Goal: Information Seeking & Learning: Find specific page/section

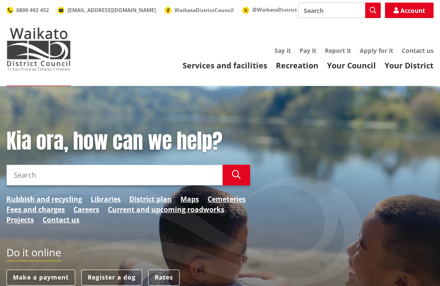
click at [327, 10] on input "Search" at bounding box center [339, 10] width 83 height 15
type input "elections"
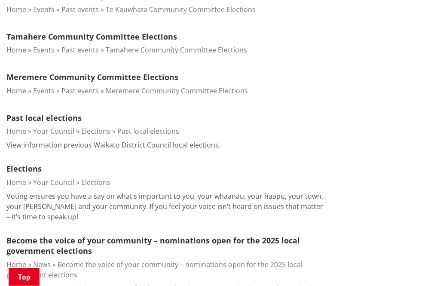
scroll to position [306, 0]
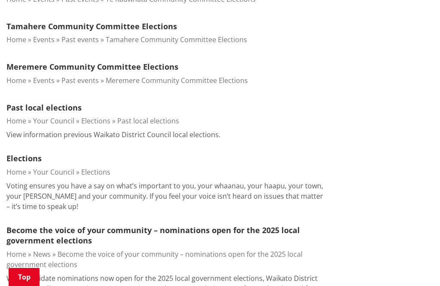
click at [19, 160] on link "Elections" at bounding box center [23, 158] width 35 height 10
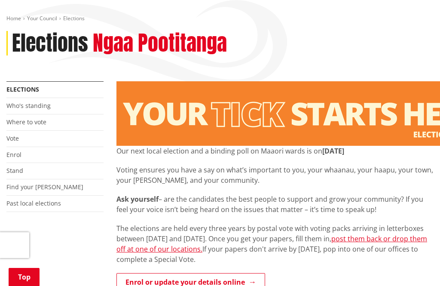
scroll to position [92, 0]
click at [21, 122] on link "Where to vote" at bounding box center [26, 122] width 40 height 8
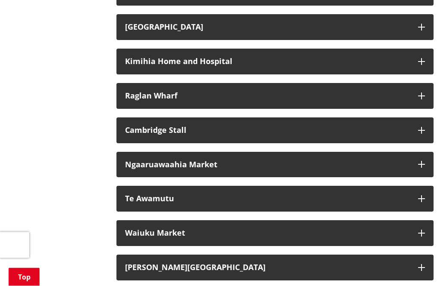
scroll to position [1568, 0]
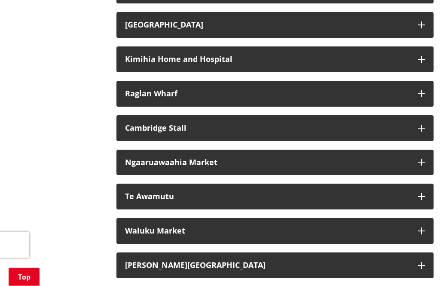
click at [142, 162] on div "Ngaaruawaahia Market" at bounding box center [267, 163] width 284 height 9
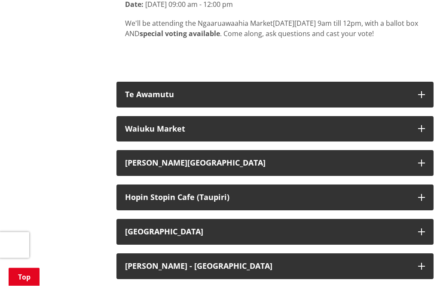
click at [144, 129] on div "Waiuku Market" at bounding box center [267, 129] width 284 height 9
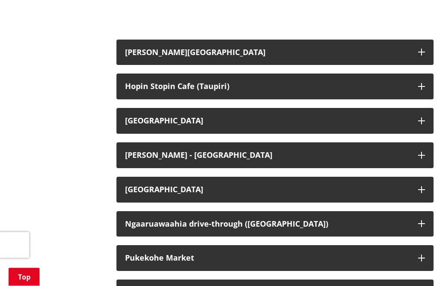
click at [142, 117] on div "Maramarua Hall" at bounding box center [267, 121] width 284 height 9
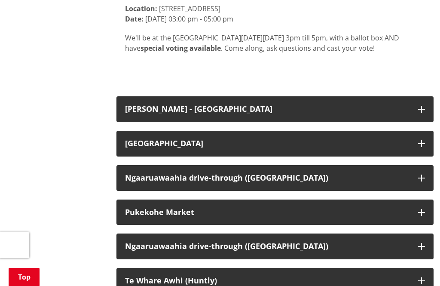
scroll to position [2240, 0]
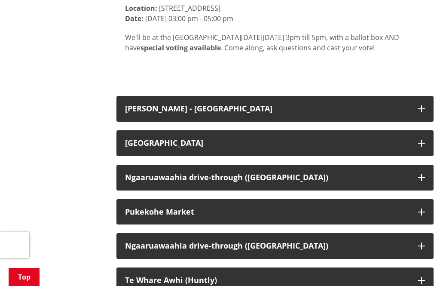
click at [146, 199] on button "Pukekohe Market" at bounding box center [274, 212] width 317 height 26
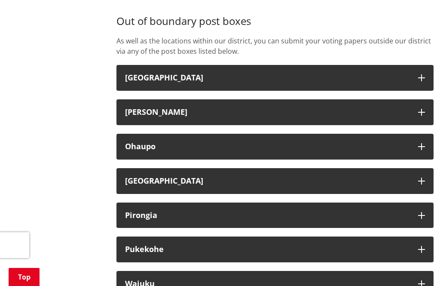
scroll to position [2842, 0]
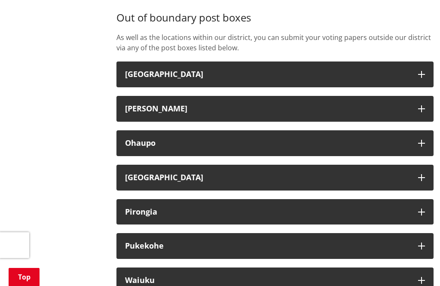
click at [144, 172] on strong "Bombay" at bounding box center [164, 177] width 78 height 10
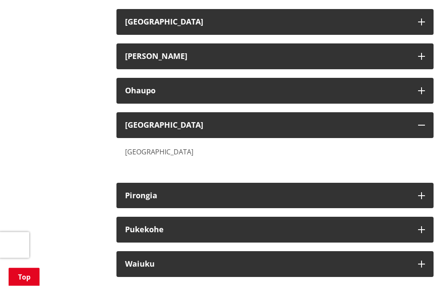
click at [135, 224] on strong "Pukekohe" at bounding box center [144, 229] width 39 height 10
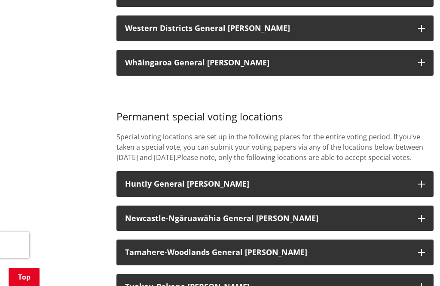
scroll to position [939, 0]
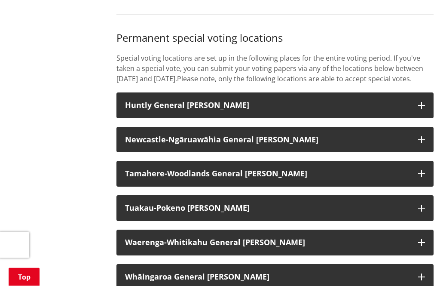
click at [140, 208] on strong "Tuakau-Pokeno Ward" at bounding box center [187, 208] width 125 height 10
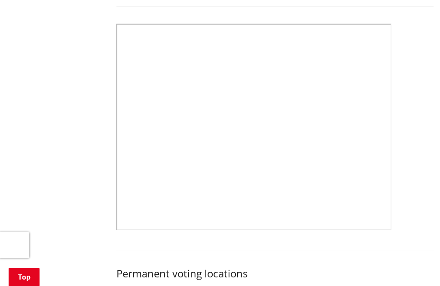
scroll to position [417, 0]
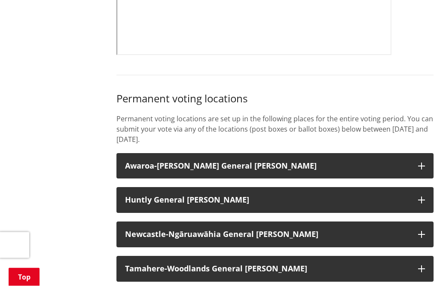
click at [151, 165] on h3 "Awaroa-Maramarua General Ward" at bounding box center [267, 166] width 284 height 9
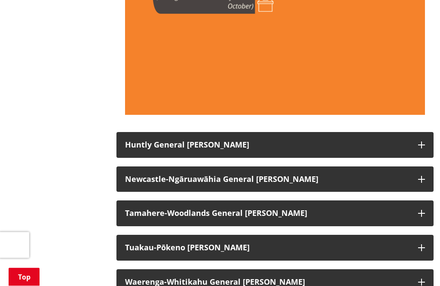
scroll to position [1213, 0]
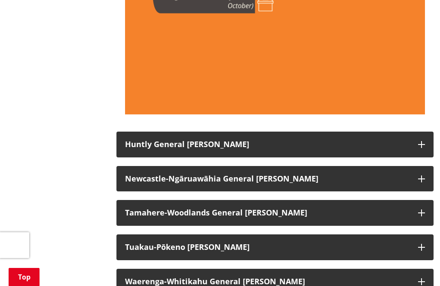
click at [153, 140] on h3 "Huntly General Ward" at bounding box center [267, 144] width 284 height 9
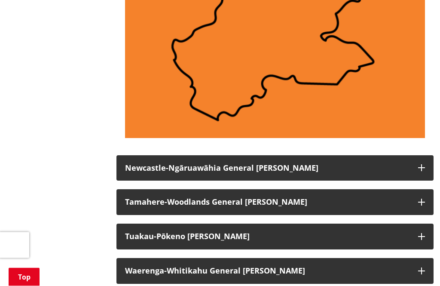
scroll to position [1790, 0]
click at [151, 162] on strong "Newcastle-Ngāruawāhia General Ward" at bounding box center [221, 167] width 193 height 10
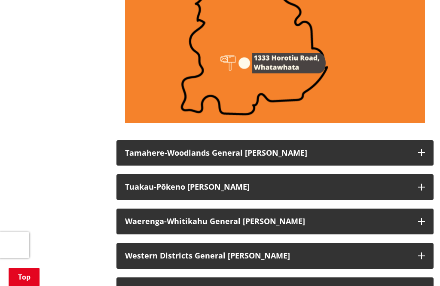
click at [144, 183] on h3 "Tuakau-Pōkeno Ward" at bounding box center [267, 187] width 284 height 9
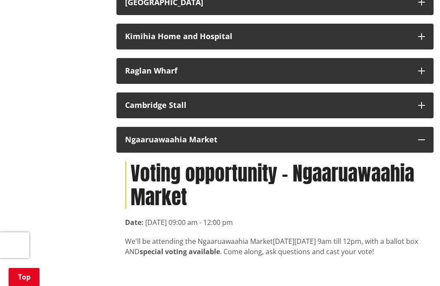
scroll to position [4163, 0]
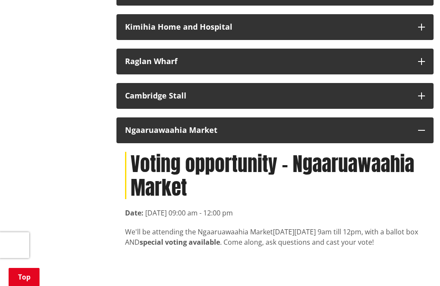
click at [172, 126] on div "Ngaaruawaahia Market" at bounding box center [267, 130] width 284 height 9
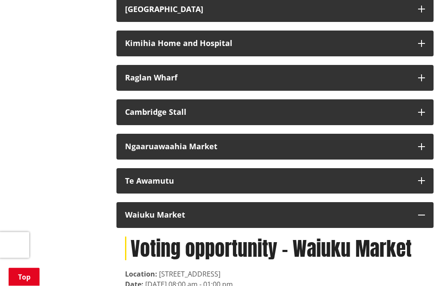
click at [139, 211] on div "Waiuku Market" at bounding box center [267, 215] width 284 height 9
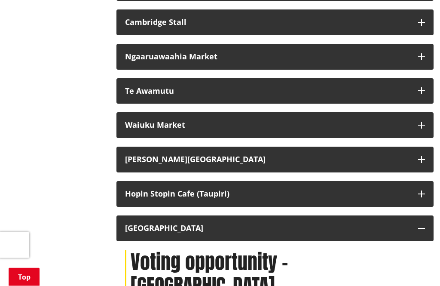
click at [137, 224] on div "Maramarua Hall" at bounding box center [267, 228] width 284 height 9
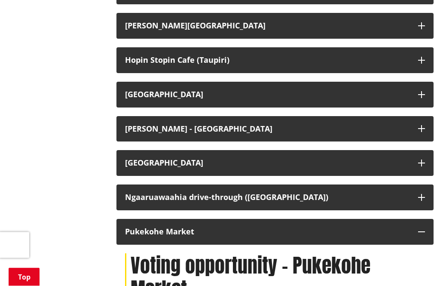
click at [142, 219] on button "Pukekohe Market" at bounding box center [274, 232] width 317 height 26
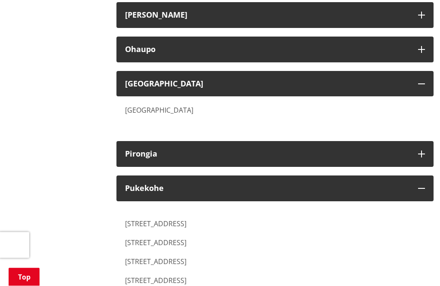
scroll to position [4947, 0]
